Goal: Task Accomplishment & Management: Manage account settings

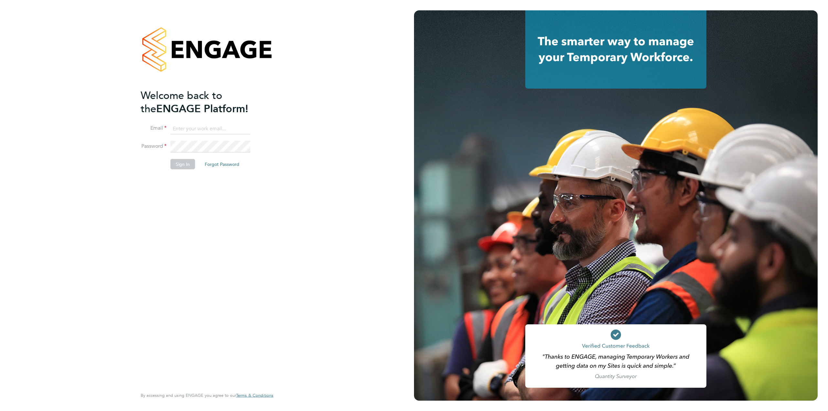
type input "audwin.cheung@randstad.co.uk"
click at [194, 161] on li "Sign In Forgot Password" at bounding box center [204, 167] width 126 height 17
click at [178, 163] on button "Sign In" at bounding box center [182, 164] width 25 height 10
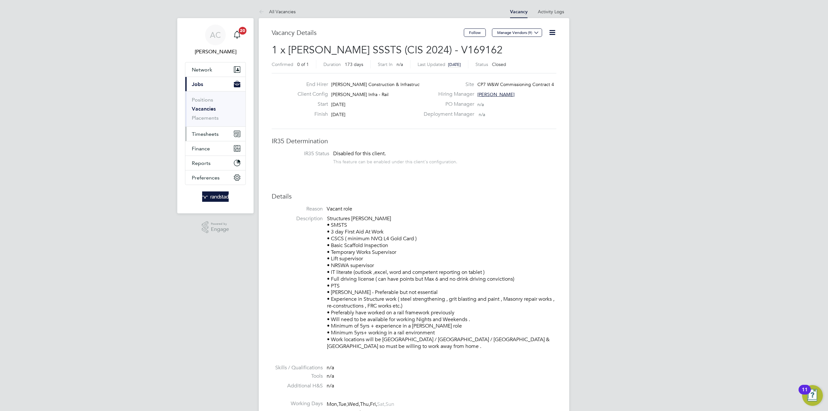
click at [200, 132] on span "Timesheets" at bounding box center [205, 134] width 27 height 6
click at [204, 113] on link "Timesheets" at bounding box center [205, 114] width 27 height 6
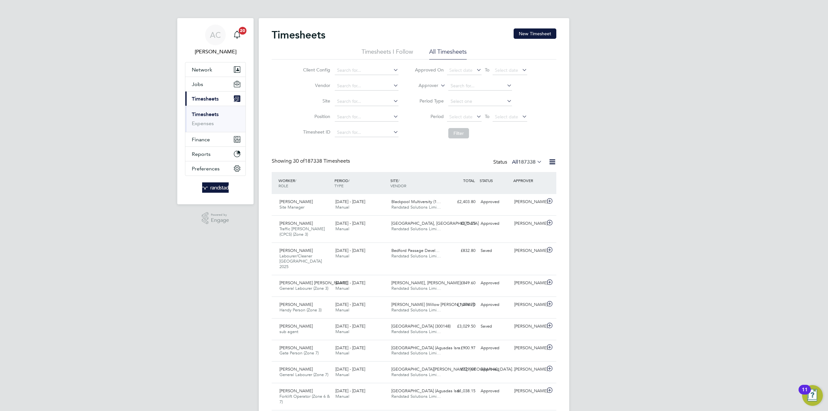
click at [398, 51] on li "Timesheets I Follow" at bounding box center [386, 54] width 51 height 12
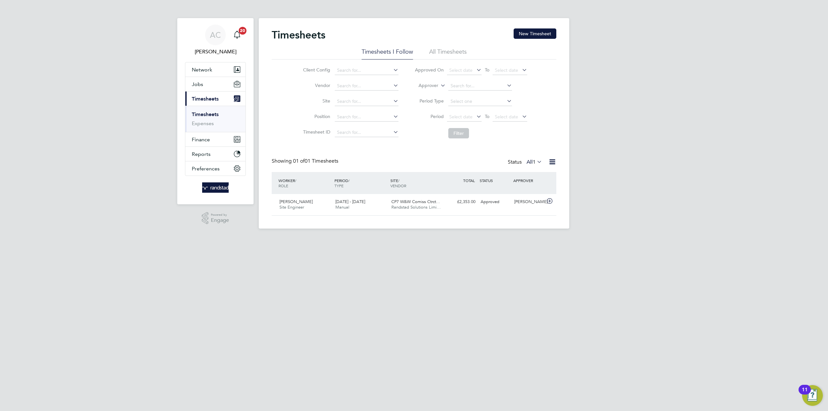
click at [448, 51] on li "All Timesheets" at bounding box center [448, 54] width 38 height 12
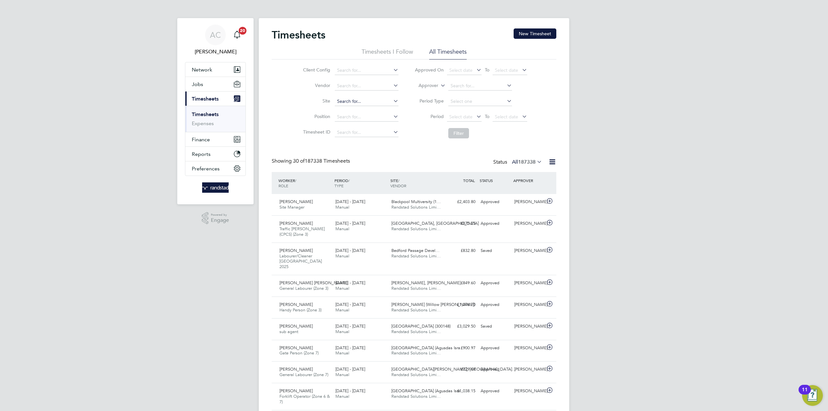
click at [358, 99] on input at bounding box center [367, 101] width 64 height 9
click at [367, 111] on li "CP7 Development Team for the Year 1 Western Structures (300300)" at bounding box center [405, 110] width 143 height 9
type input "CP7 Development Team for the Year 1 Western Structures (300300)"
click at [458, 132] on button "Filter" at bounding box center [458, 133] width 21 height 10
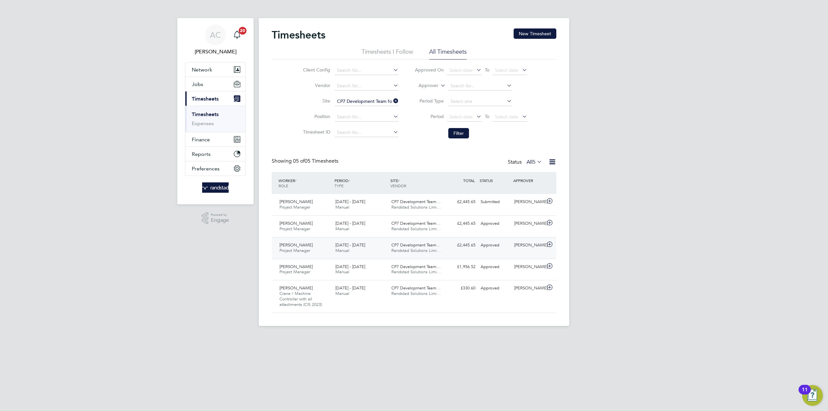
click at [552, 245] on icon at bounding box center [549, 244] width 8 height 5
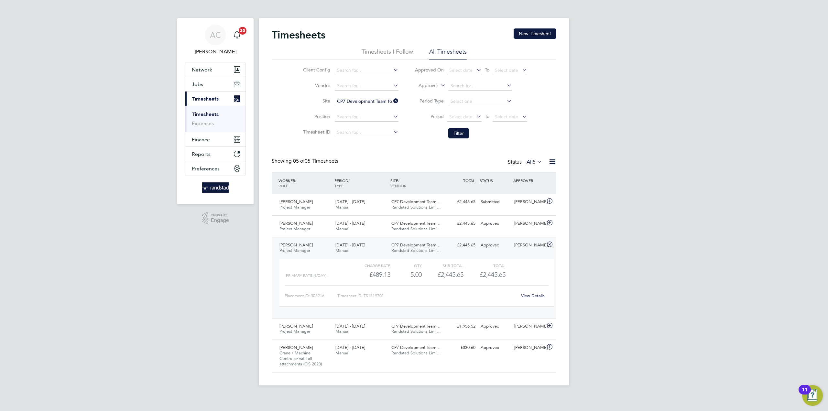
click at [528, 295] on link "View Details" at bounding box center [533, 295] width 24 height 5
click at [285, 245] on span "Scott Glover" at bounding box center [295, 244] width 33 height 5
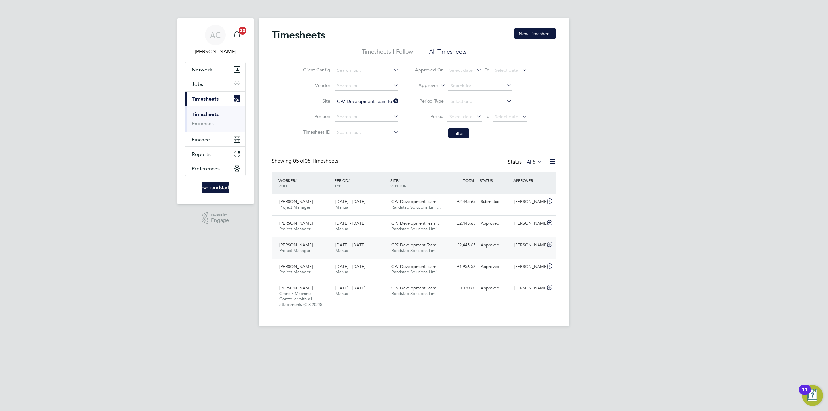
click at [286, 248] on span "Project Manager" at bounding box center [294, 250] width 31 height 5
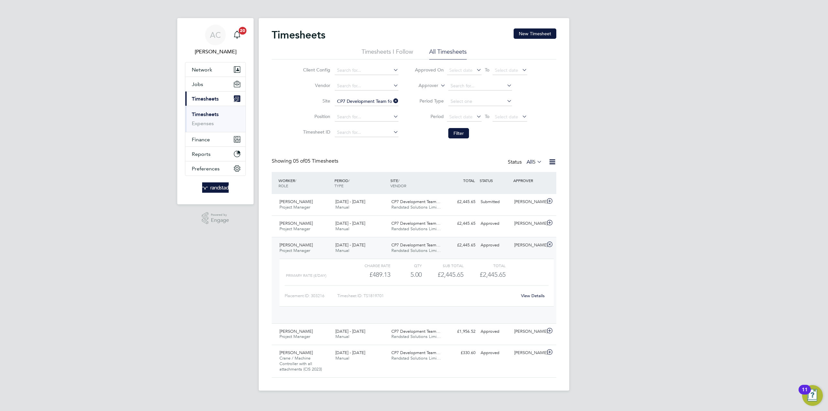
scroll to position [11, 63]
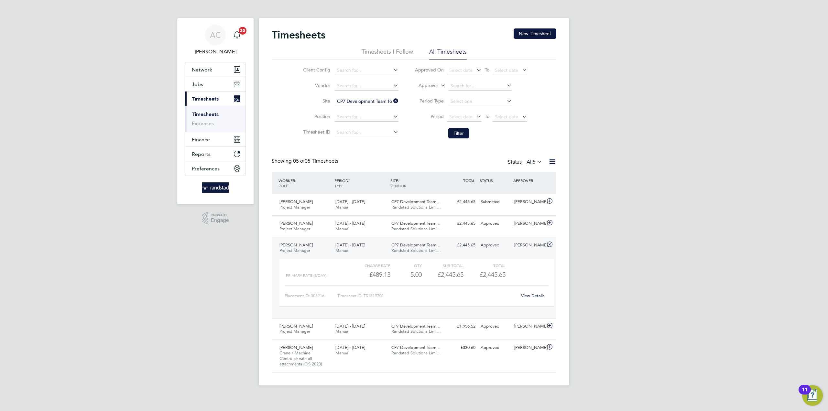
click at [525, 295] on link "View Details" at bounding box center [533, 295] width 24 height 5
click at [548, 224] on icon at bounding box center [549, 222] width 8 height 5
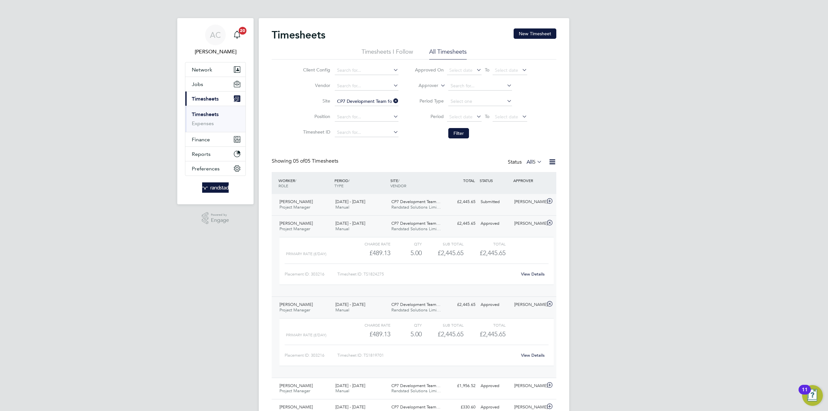
click at [550, 204] on icon at bounding box center [549, 201] width 8 height 5
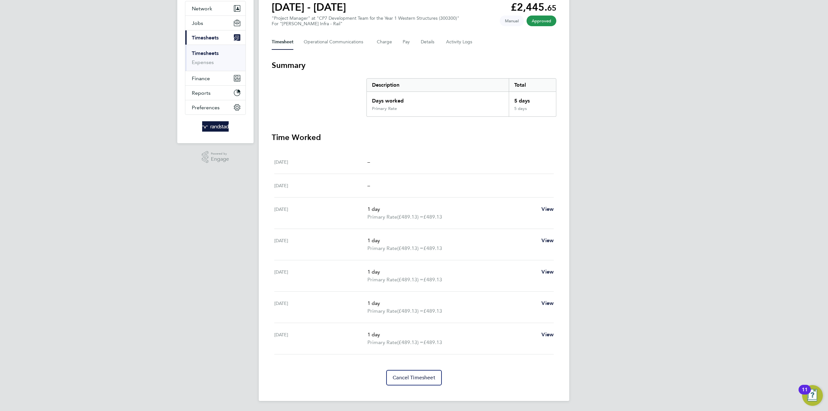
scroll to position [61, 0]
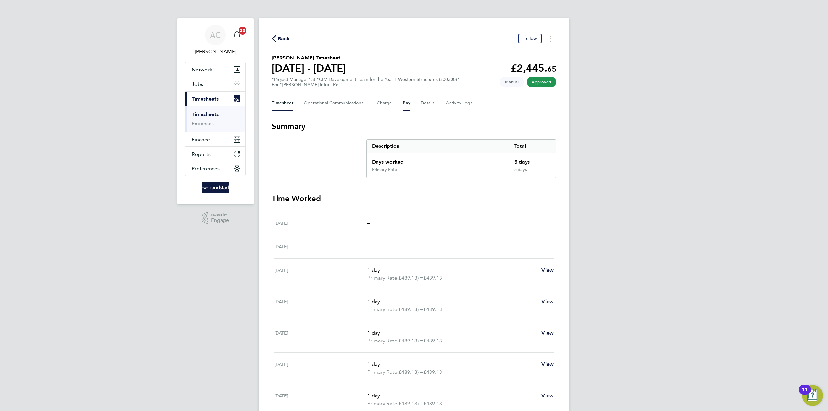
click at [404, 101] on button "Pay" at bounding box center [406, 103] width 8 height 16
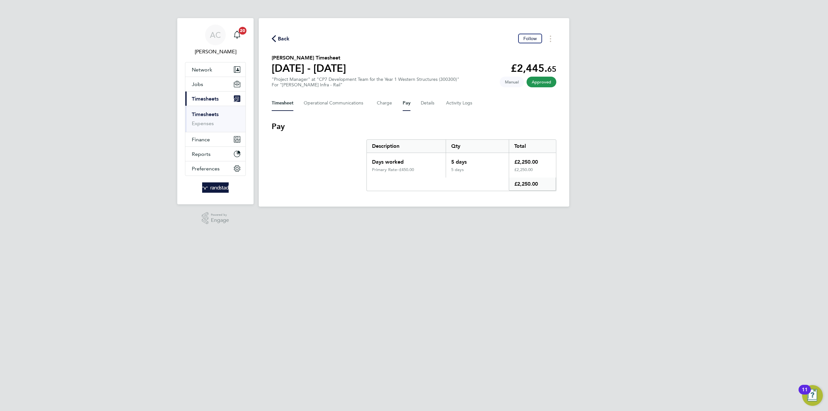
click at [284, 102] on button "Timesheet" at bounding box center [283, 103] width 22 height 16
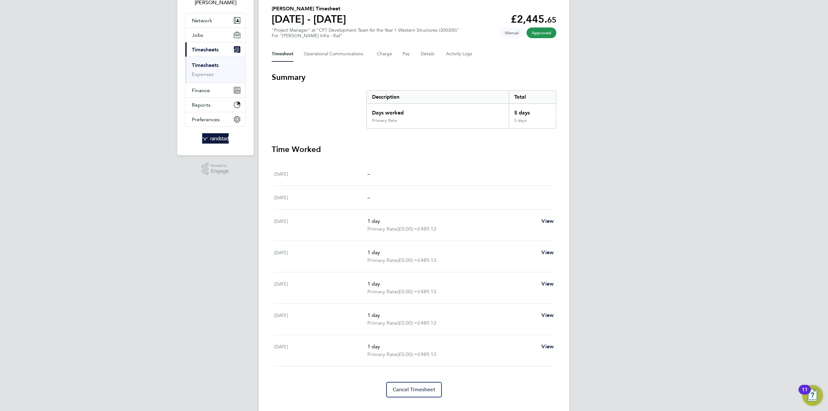
scroll to position [48, 0]
drag, startPoint x: 672, startPoint y: 199, endPoint x: 659, endPoint y: 197, distance: 13.5
click at [671, 199] on div "AC Audwin Cheung Notifications 20 Applications: Network Team Members Businesses…" at bounding box center [414, 188] width 828 height 472
